Goal: Browse casually

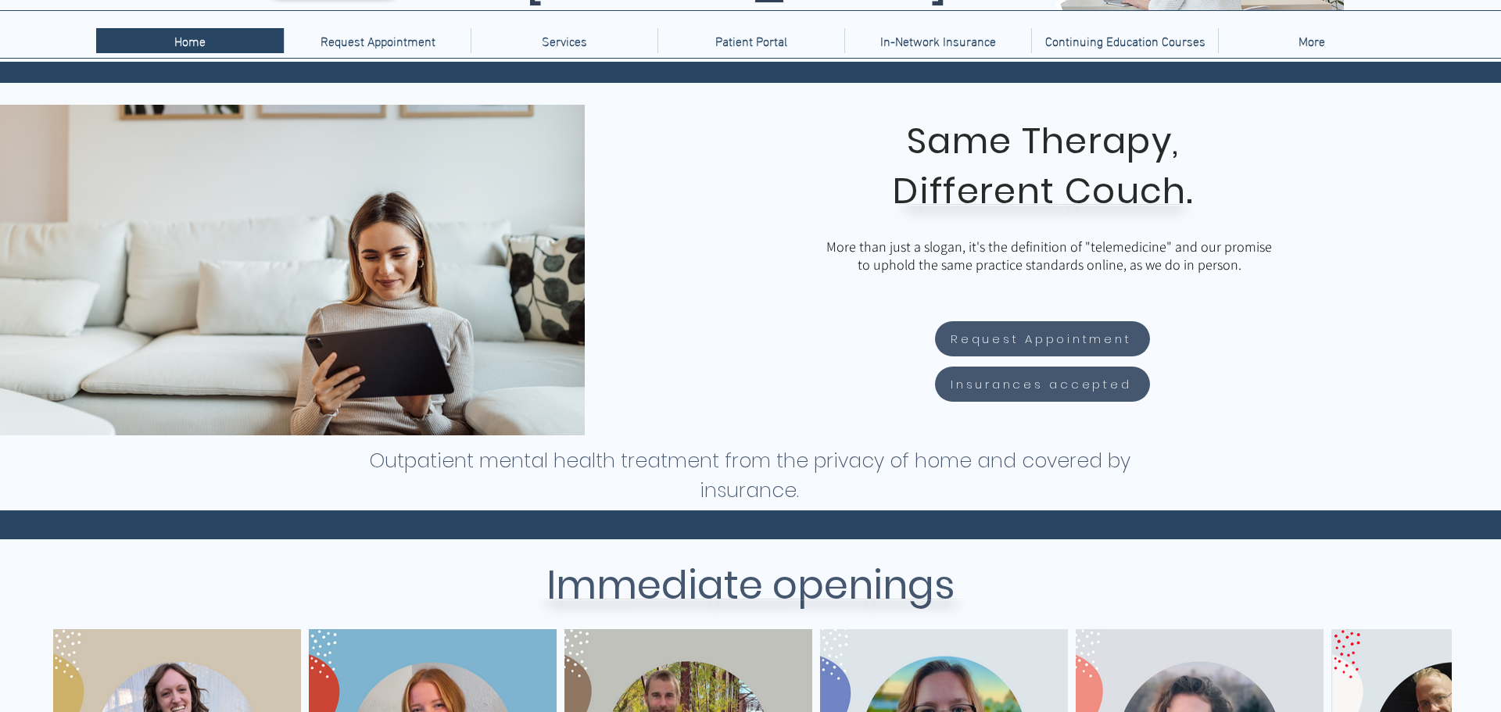
scroll to position [539, 0]
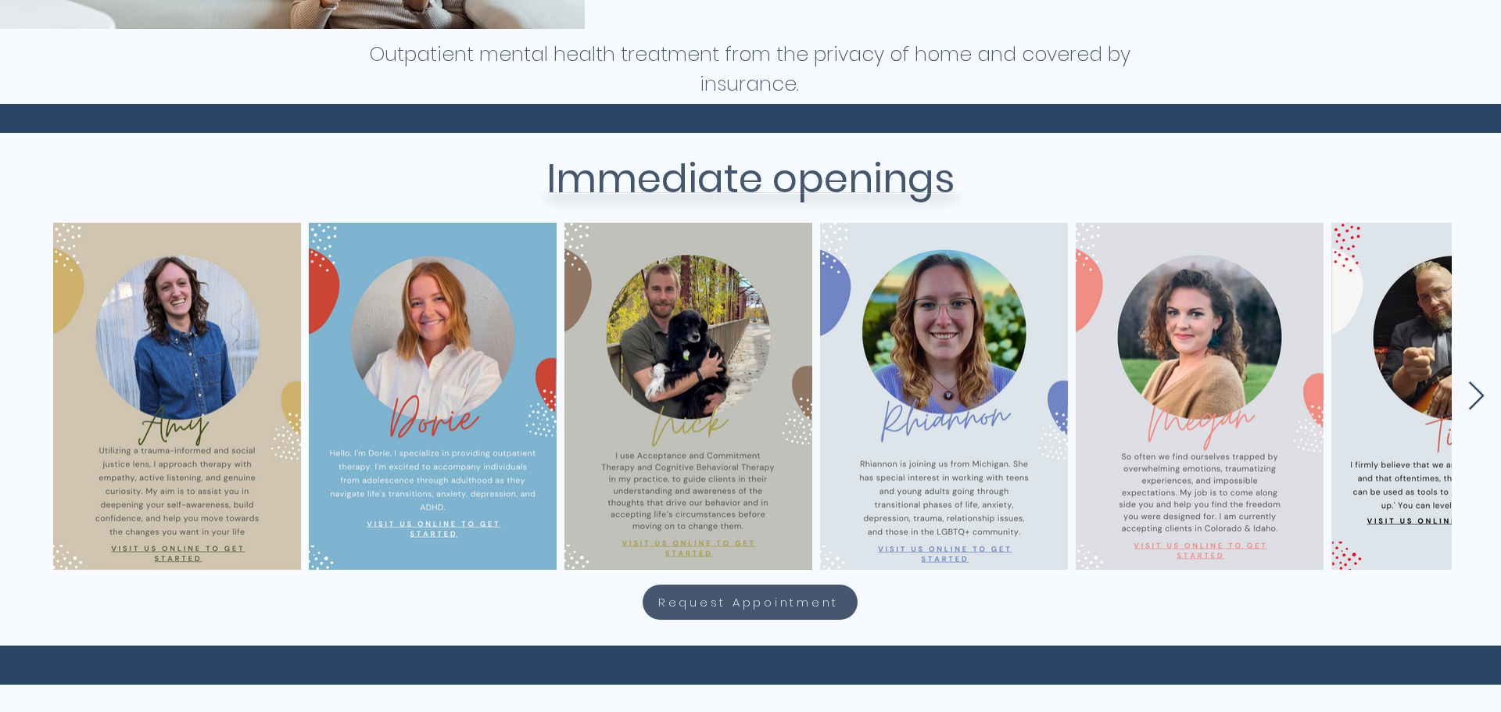
click at [1481, 399] on icon "Next Item" at bounding box center [1476, 396] width 18 height 30
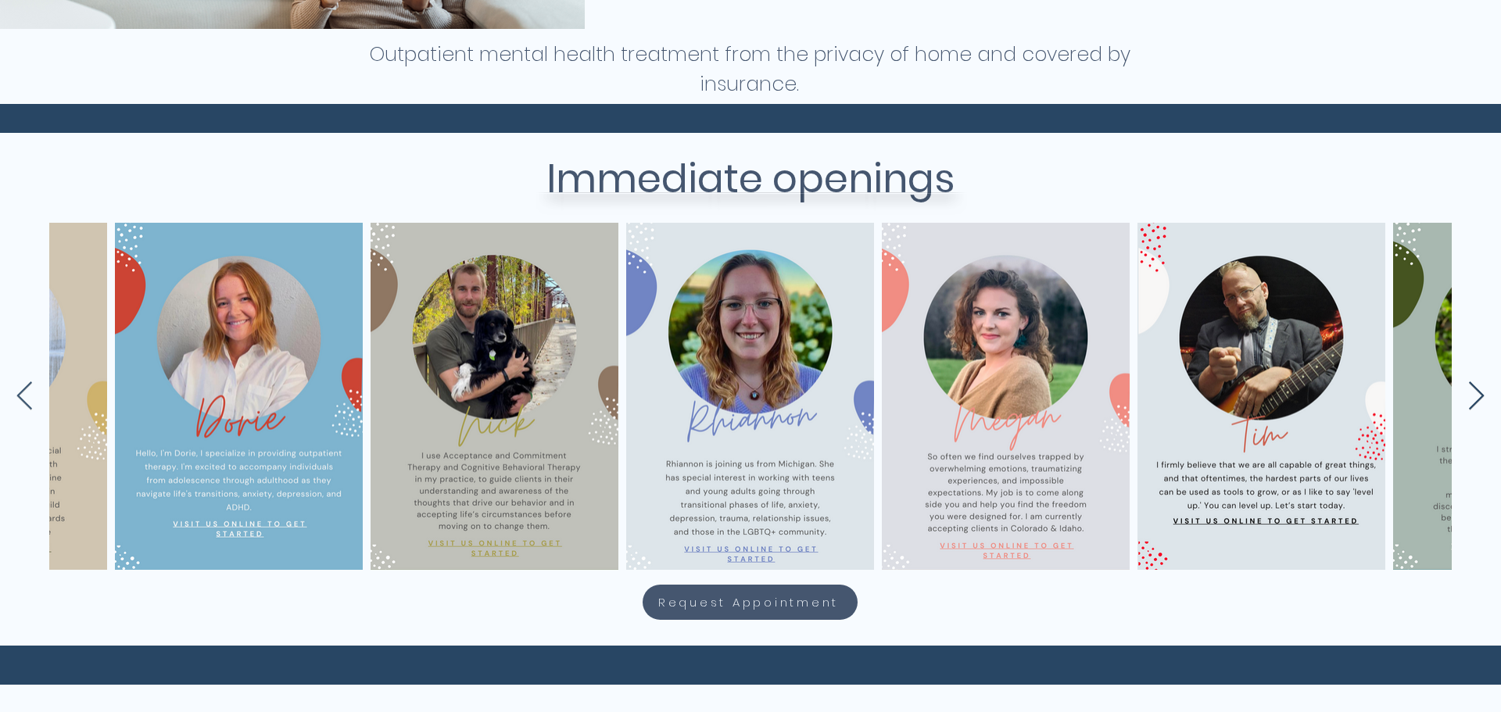
click at [1481, 399] on icon "Next Item" at bounding box center [1476, 396] width 18 height 30
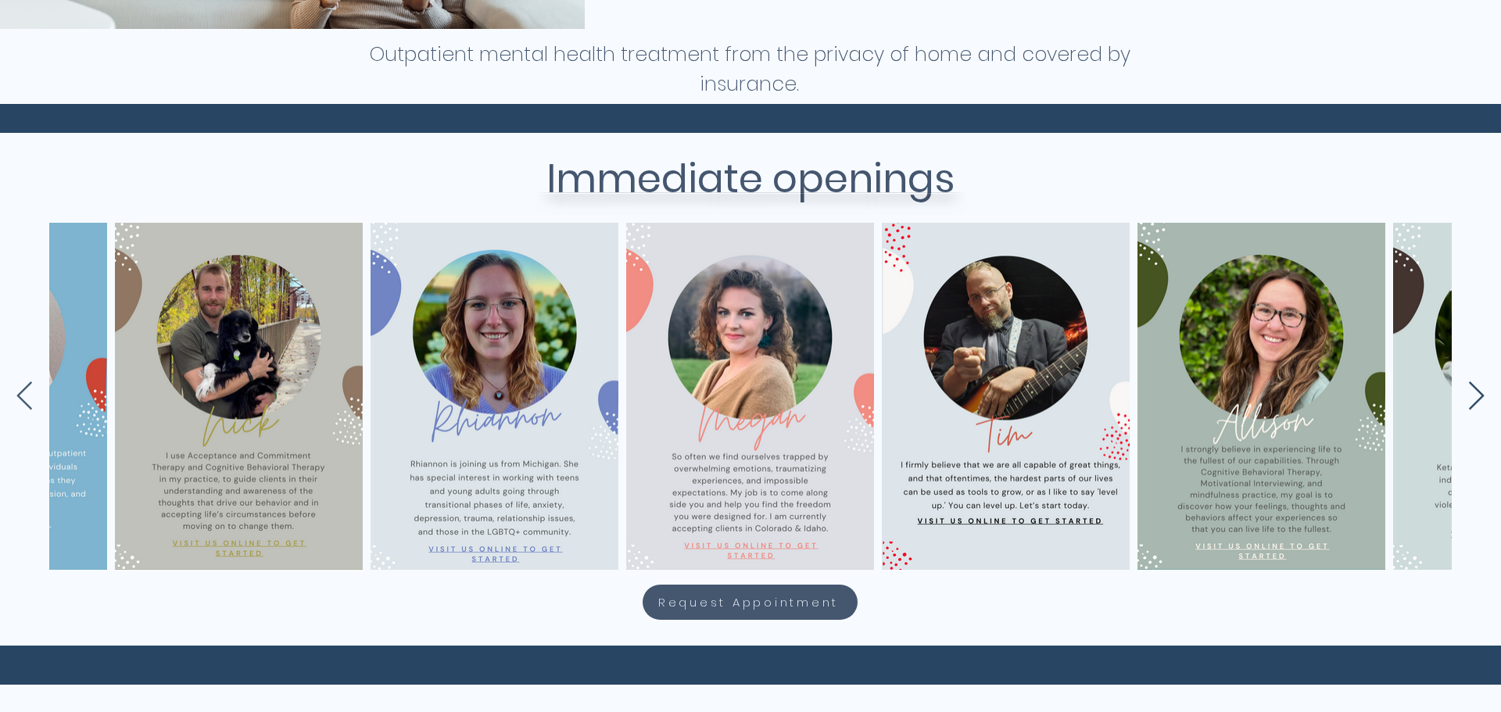
click at [1481, 399] on icon "Next Item" at bounding box center [1476, 396] width 18 height 30
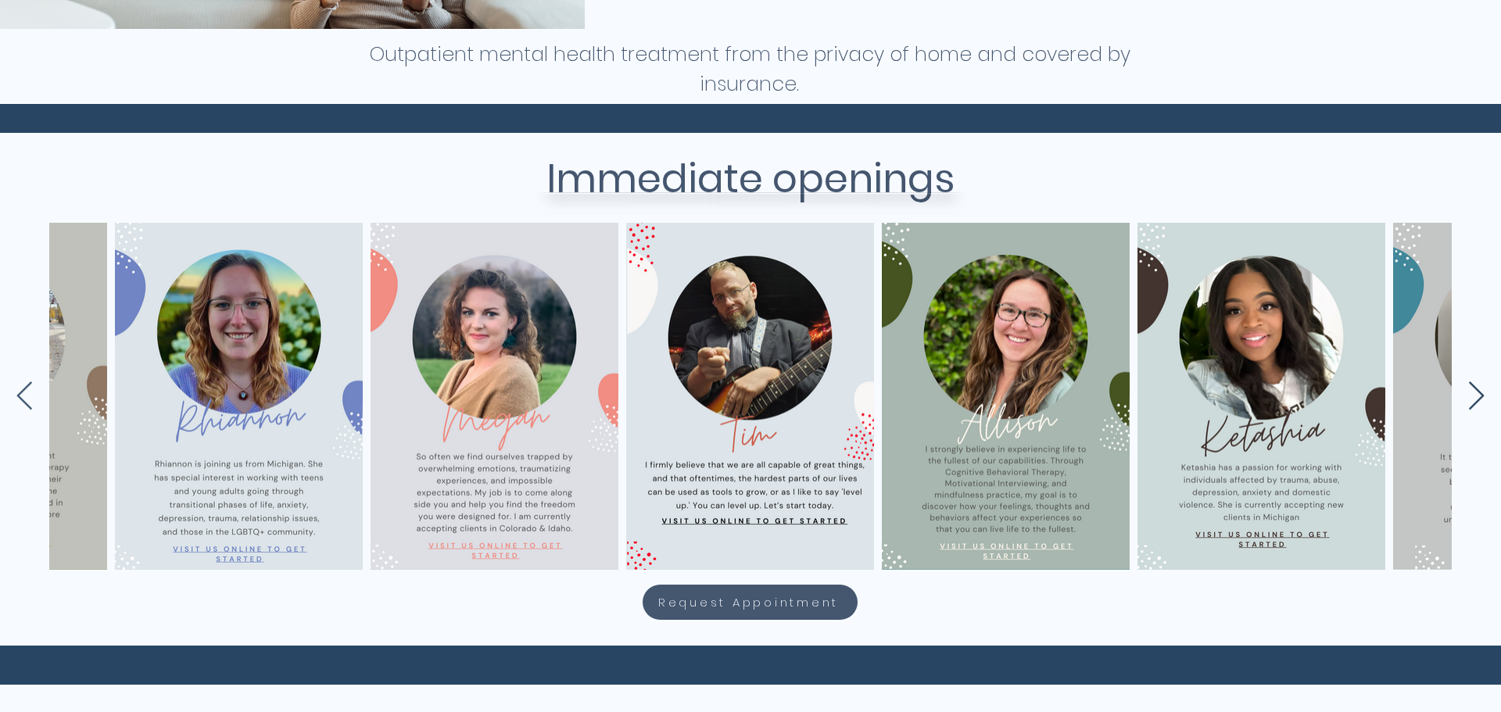
click at [1481, 399] on icon "Next Item" at bounding box center [1476, 396] width 18 height 30
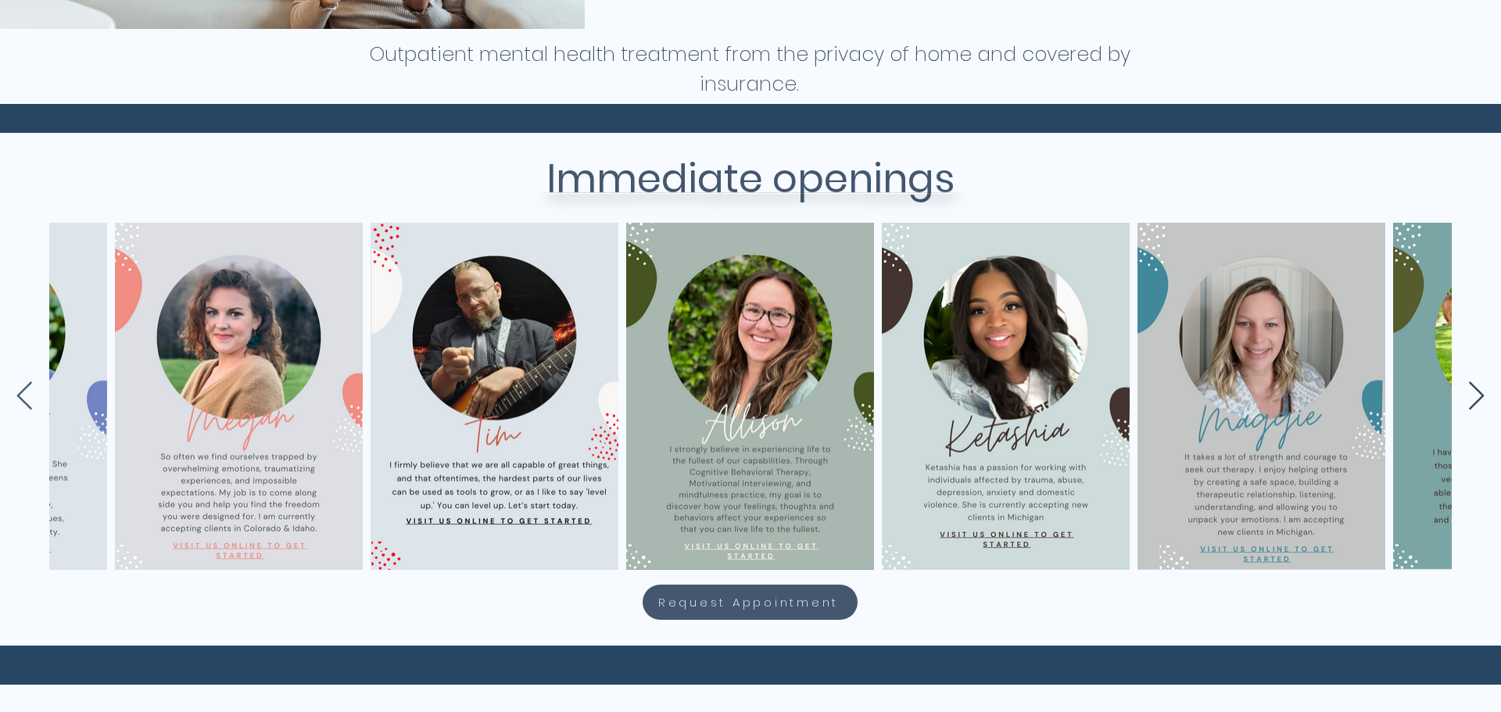
click at [1481, 399] on icon "Next Item" at bounding box center [1476, 396] width 18 height 30
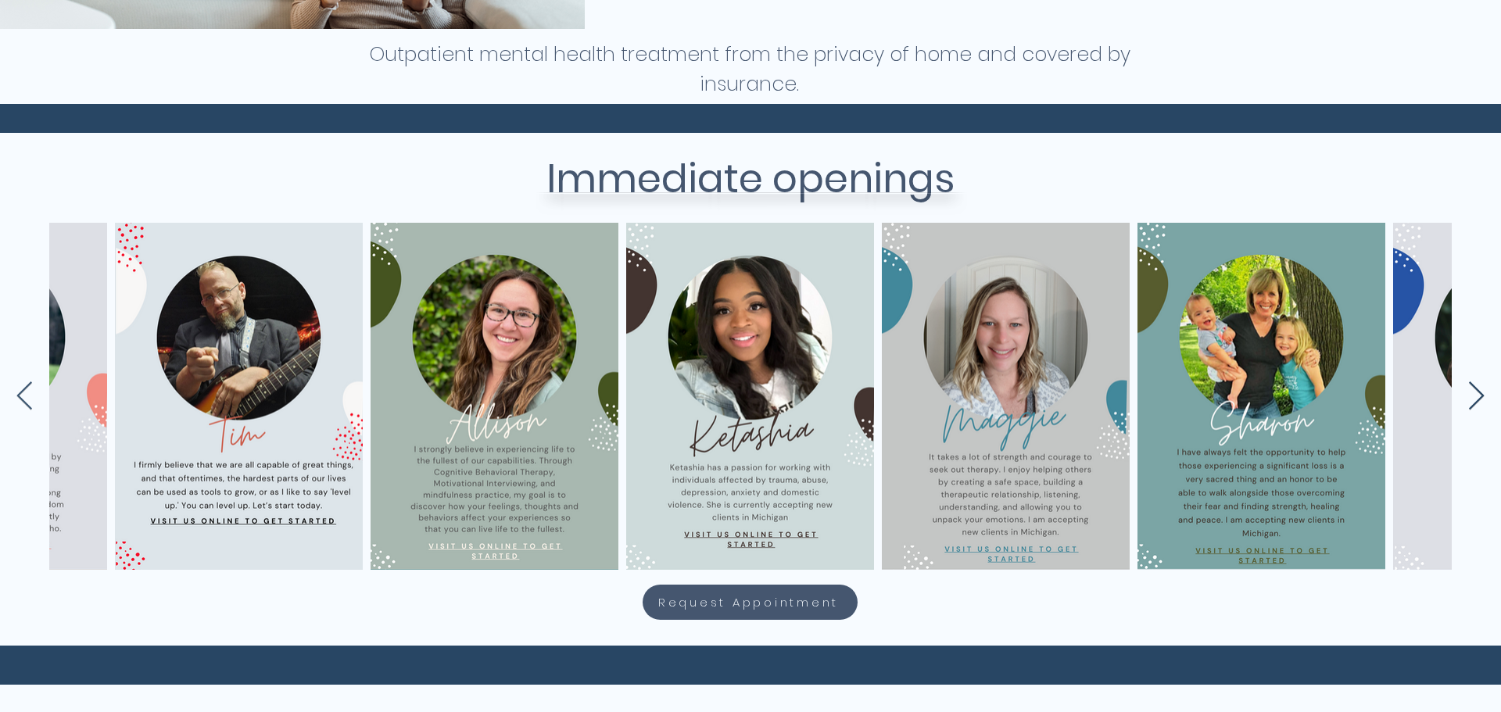
scroll to position [0, 1216]
click at [1481, 399] on icon "Next Item" at bounding box center [1476, 396] width 18 height 30
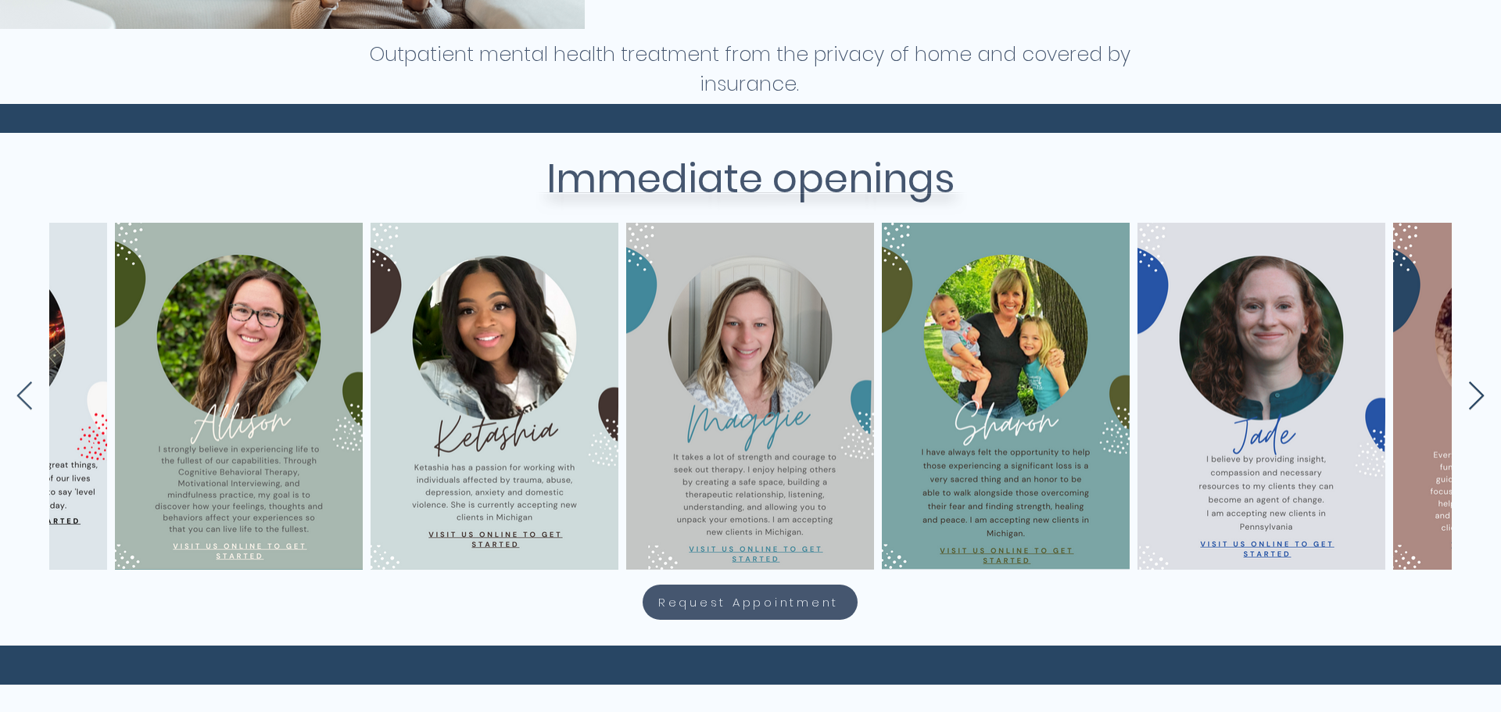
click at [1481, 399] on icon "Next Item" at bounding box center [1476, 396] width 18 height 30
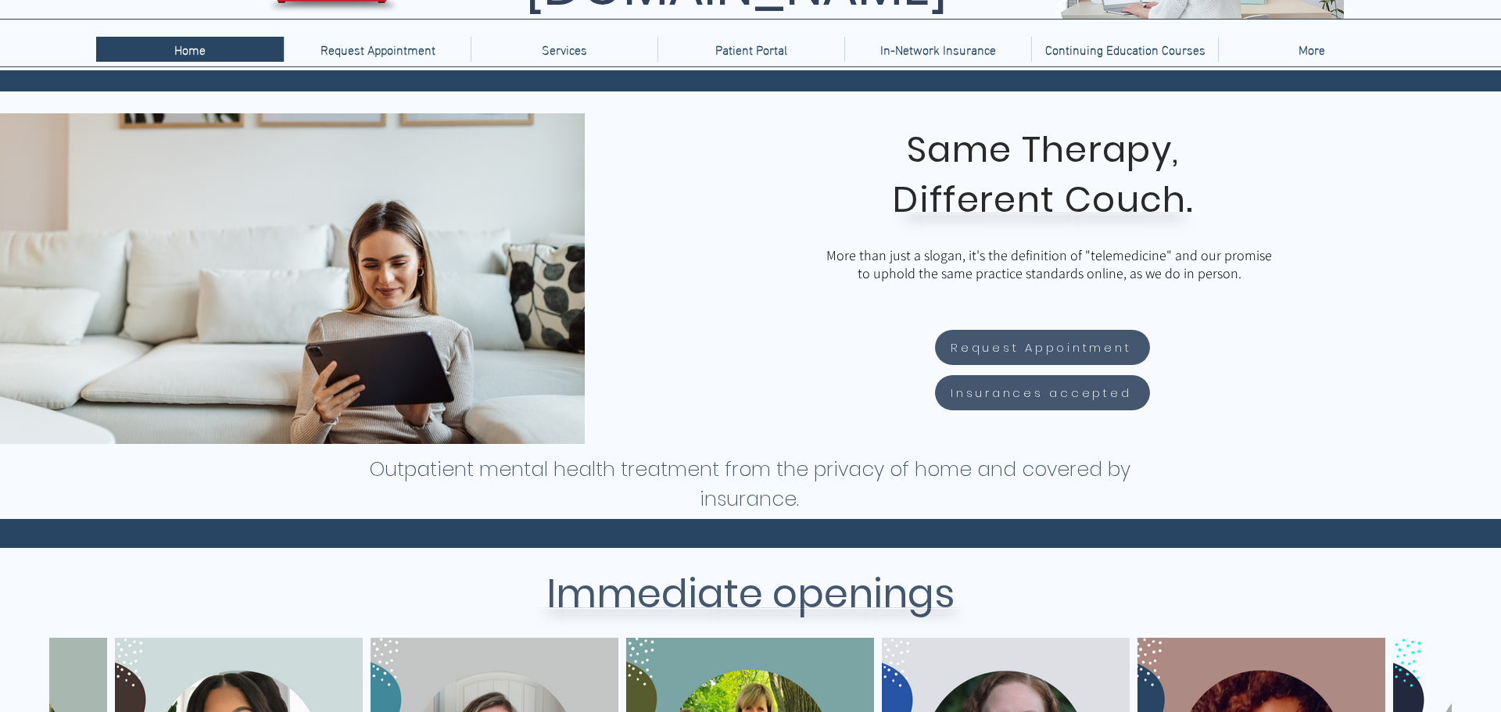
scroll to position [0, 0]
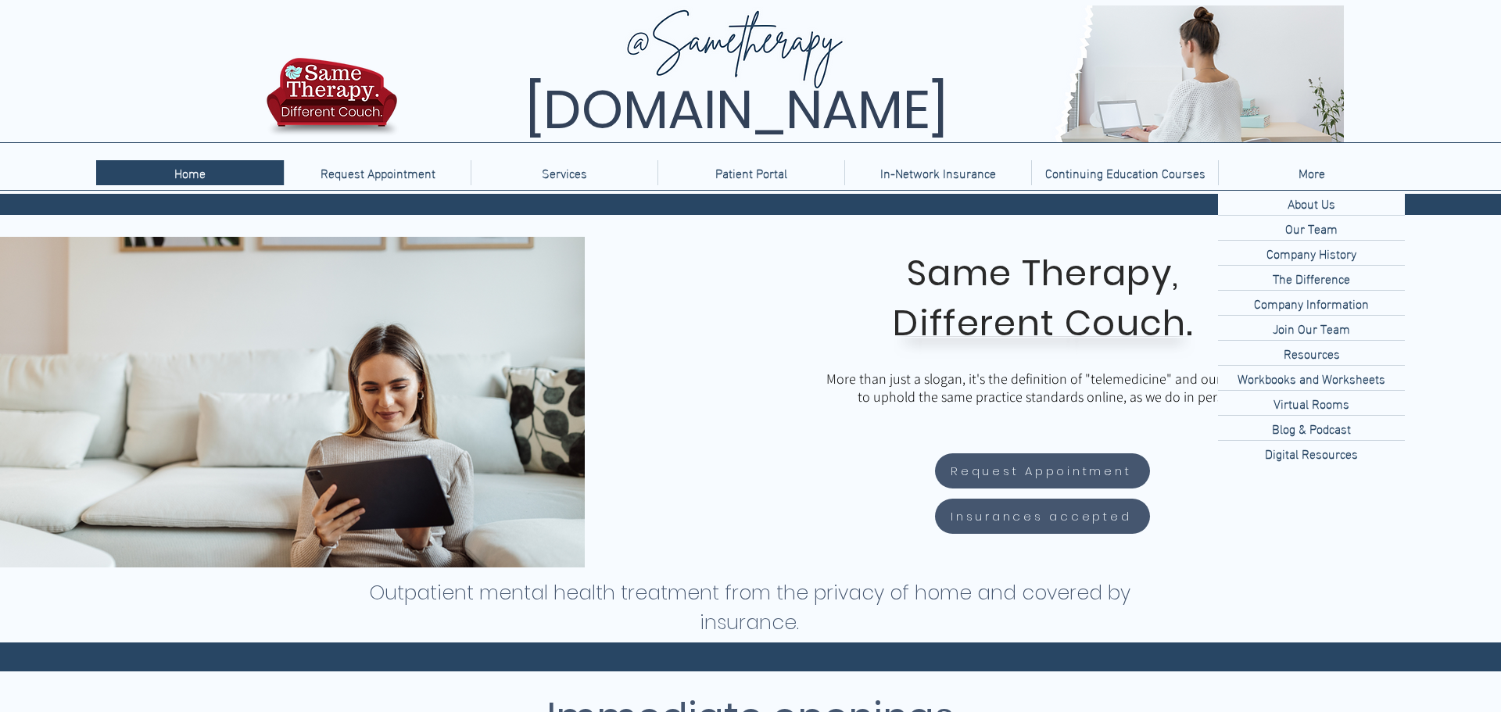
click at [1334, 174] on div "More" at bounding box center [1312, 172] width 178 height 25
click at [728, 346] on div "main content" at bounding box center [1043, 402] width 916 height 331
